Goal: Information Seeking & Learning: Find specific fact

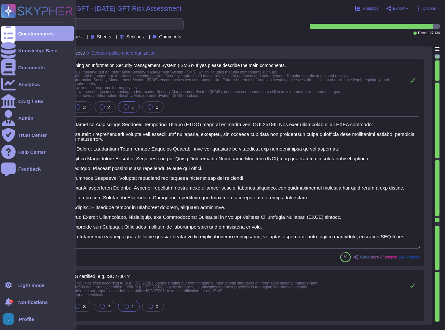
type textarea "Yes, we are running an Information Security Management System (ISMS) that is al…"
type textarea "Yes, our organization is ISO 27001 certified and holds a valid ISO/IEC 27001 ce…"
type textarea "Yes, security roles are defined and documented in accordance with our informati…"
click at [35, 47] on div "Knowledge Base" at bounding box center [37, 50] width 73 height 14
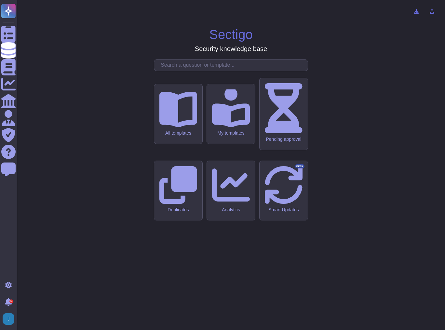
click at [194, 71] on div at bounding box center [231, 65] width 154 height 12
click at [196, 71] on input "text" at bounding box center [232, 65] width 150 height 11
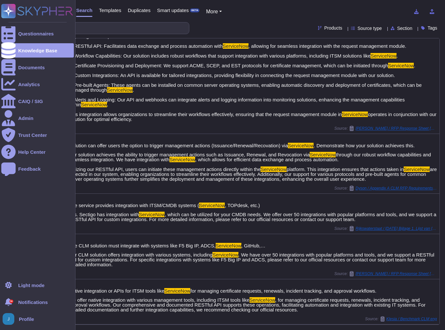
scroll to position [176, 0]
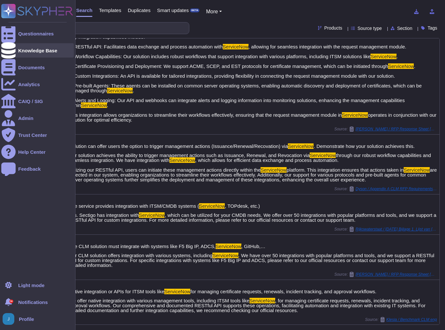
type input "servicenow"
click at [22, 50] on div "Knowledge Base" at bounding box center [37, 50] width 39 height 5
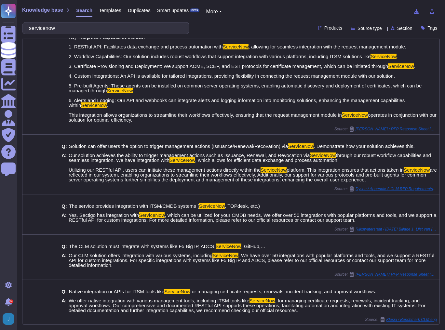
click at [110, 9] on span "Templates" at bounding box center [110, 10] width 22 height 5
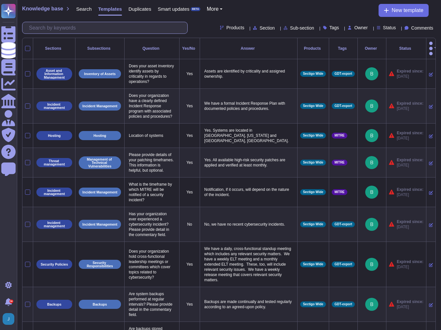
click at [65, 29] on input "text" at bounding box center [107, 27] width 162 height 11
click at [77, 8] on span "Search" at bounding box center [84, 9] width 16 height 5
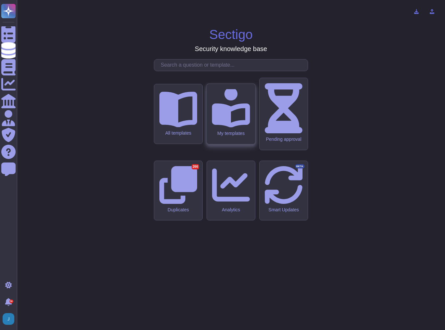
click at [234, 136] on div "My templates" at bounding box center [231, 134] width 38 height 6
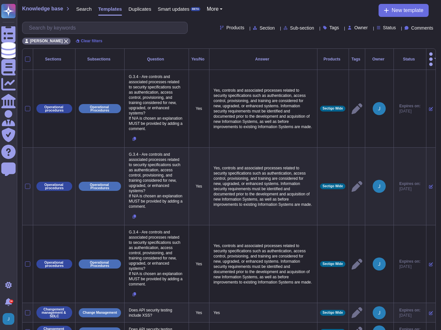
click at [105, 21] on div "Knowledge base Search Templates Duplicates Smart updates BETA More New template…" at bounding box center [229, 24] width 424 height 48
click at [105, 22] on input "text" at bounding box center [107, 27] width 162 height 11
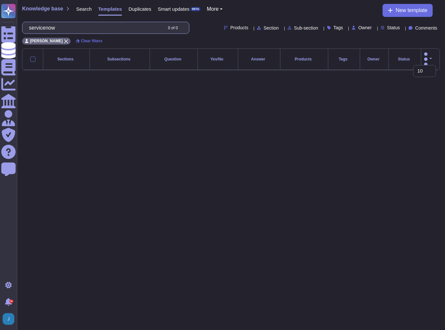
drag, startPoint x: 72, startPoint y: 27, endPoint x: -1, endPoint y: 24, distance: 72.3
click at [0, 24] on html "Questionnaires Knowledge Base Documents Analytics CAIQ / SIG Admin Trust Center…" at bounding box center [222, 40] width 445 height 81
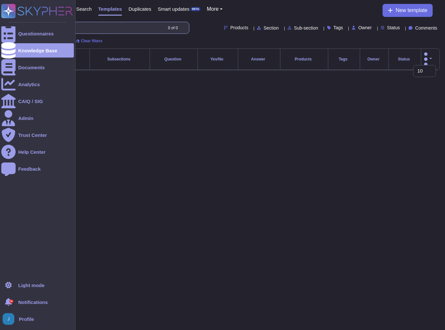
type input "isn"
